Goal: Find contact information: Find contact information

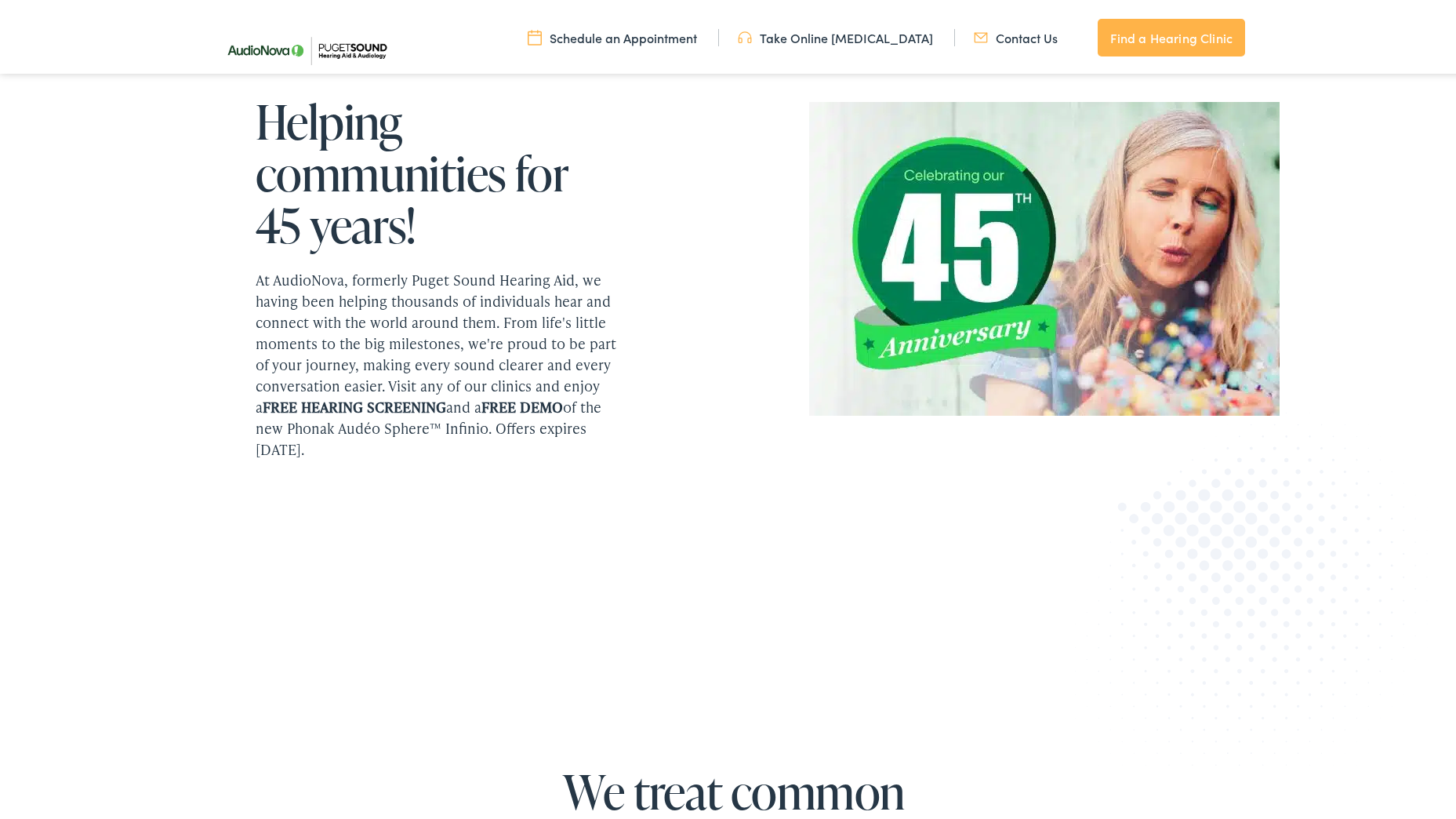
scroll to position [2040, 0]
